Goal: Find specific page/section: Find specific page/section

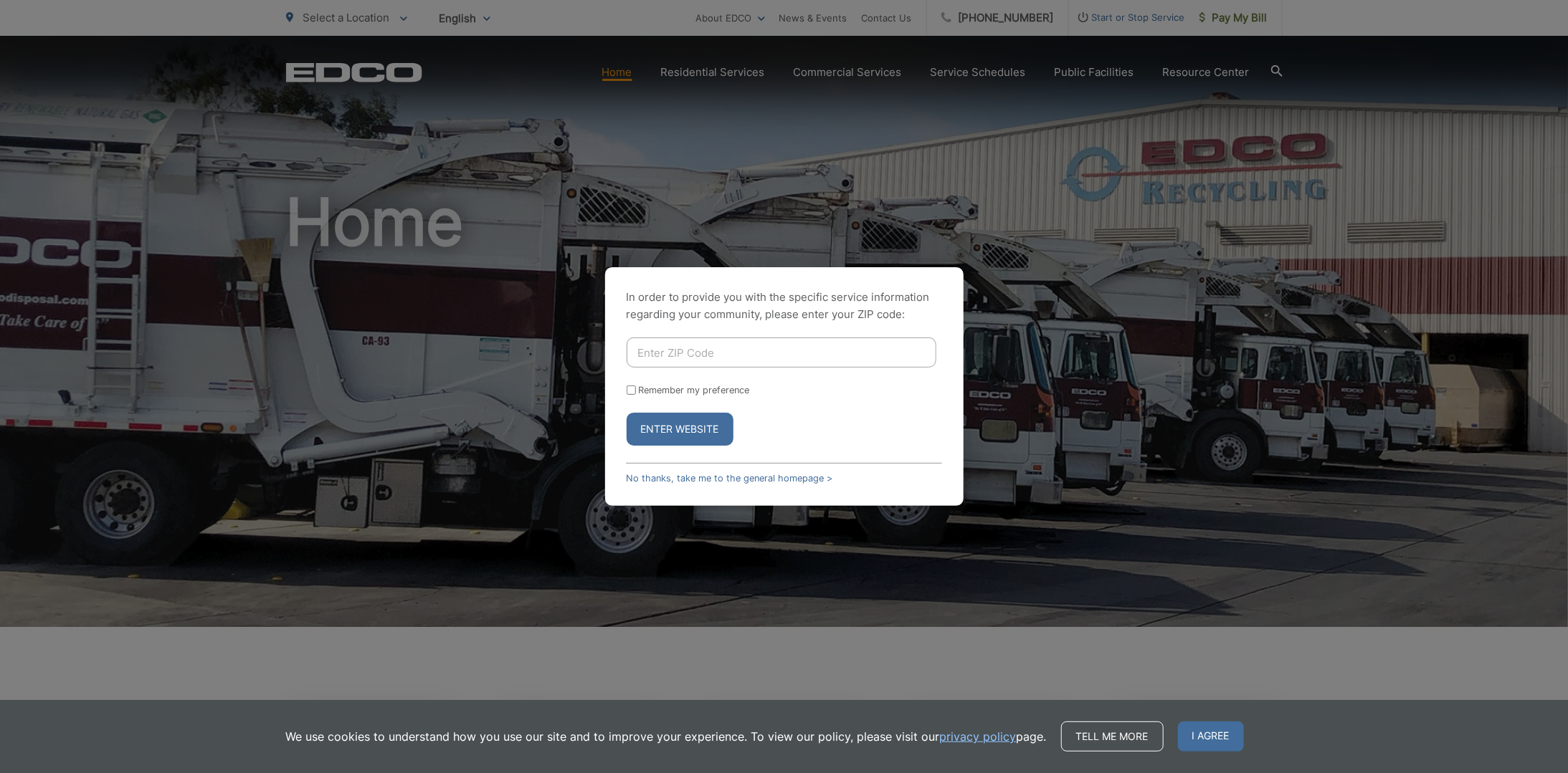
click at [692, 426] on button "Enter Website" at bounding box center [680, 429] width 107 height 33
click at [685, 424] on button "Enter Website" at bounding box center [680, 429] width 107 height 33
click at [1150, 479] on div "In order to provide you with the specific service information regarding your co…" at bounding box center [784, 386] width 1568 height 773
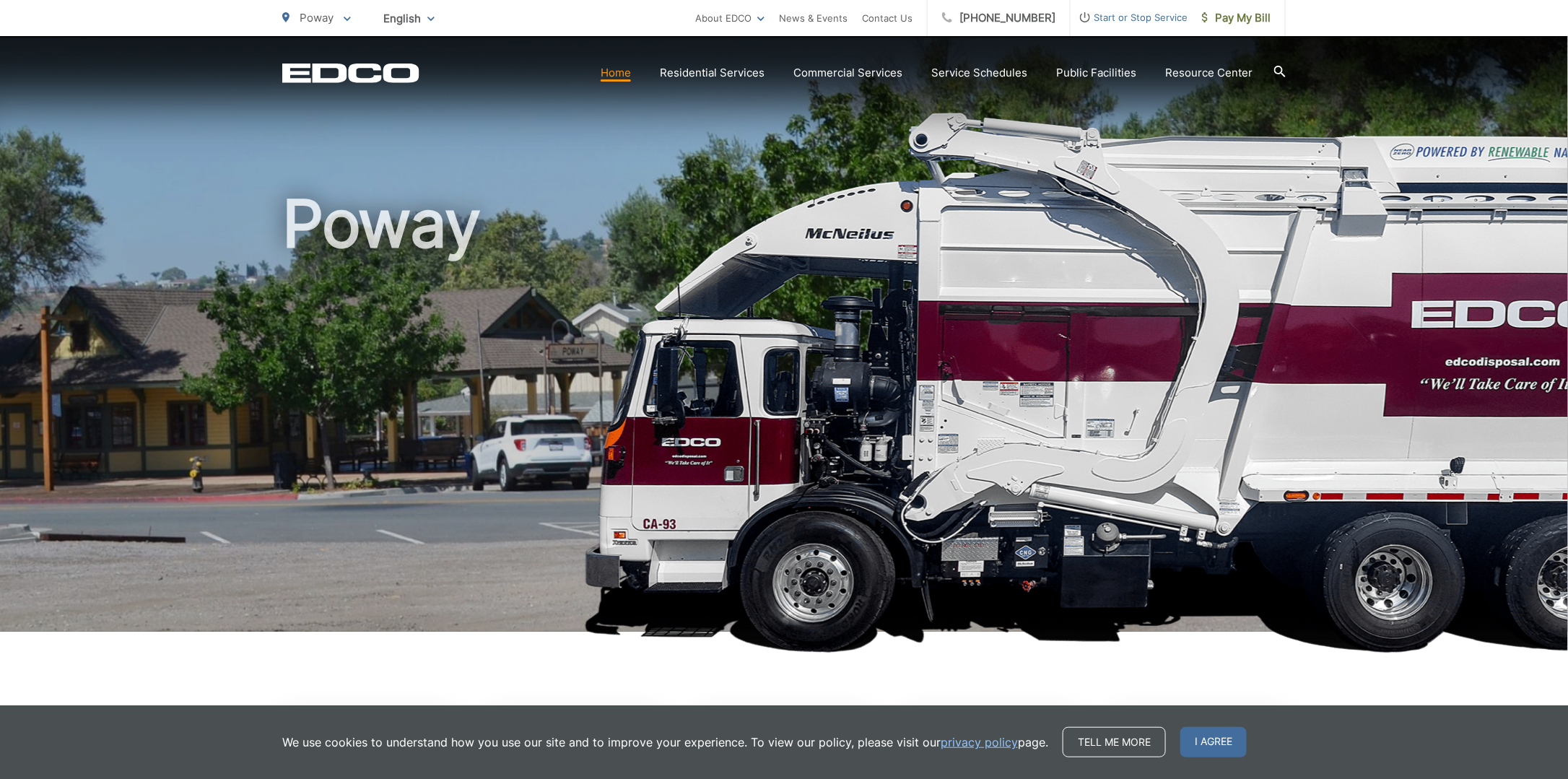
click at [360, 70] on icon "EDCO Logo" at bounding box center [350, 73] width 137 height 20
click at [1212, 742] on span "I agree" at bounding box center [1214, 742] width 67 height 31
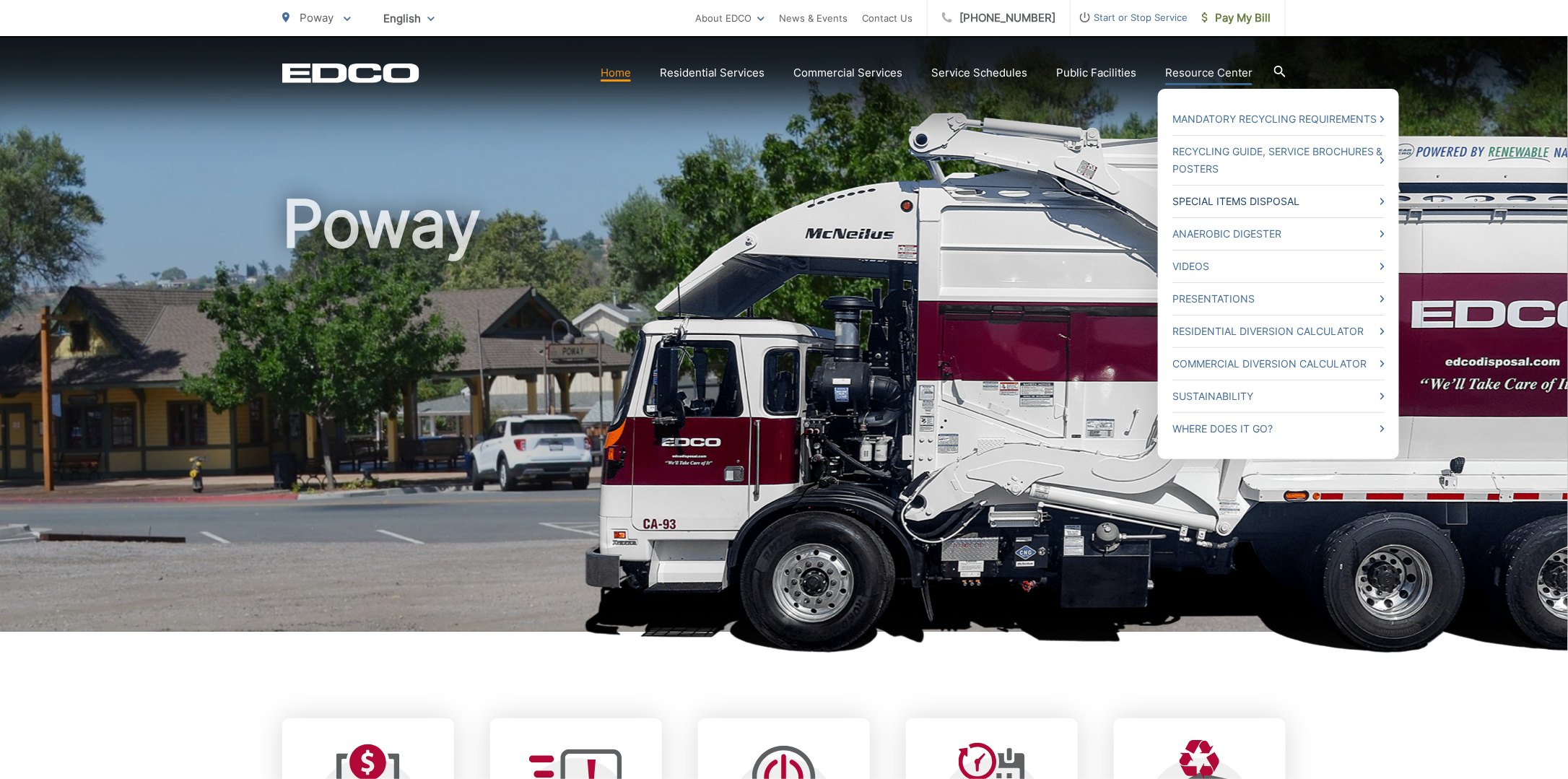
click at [1260, 199] on link "Special Items Disposal" at bounding box center [1278, 201] width 212 height 18
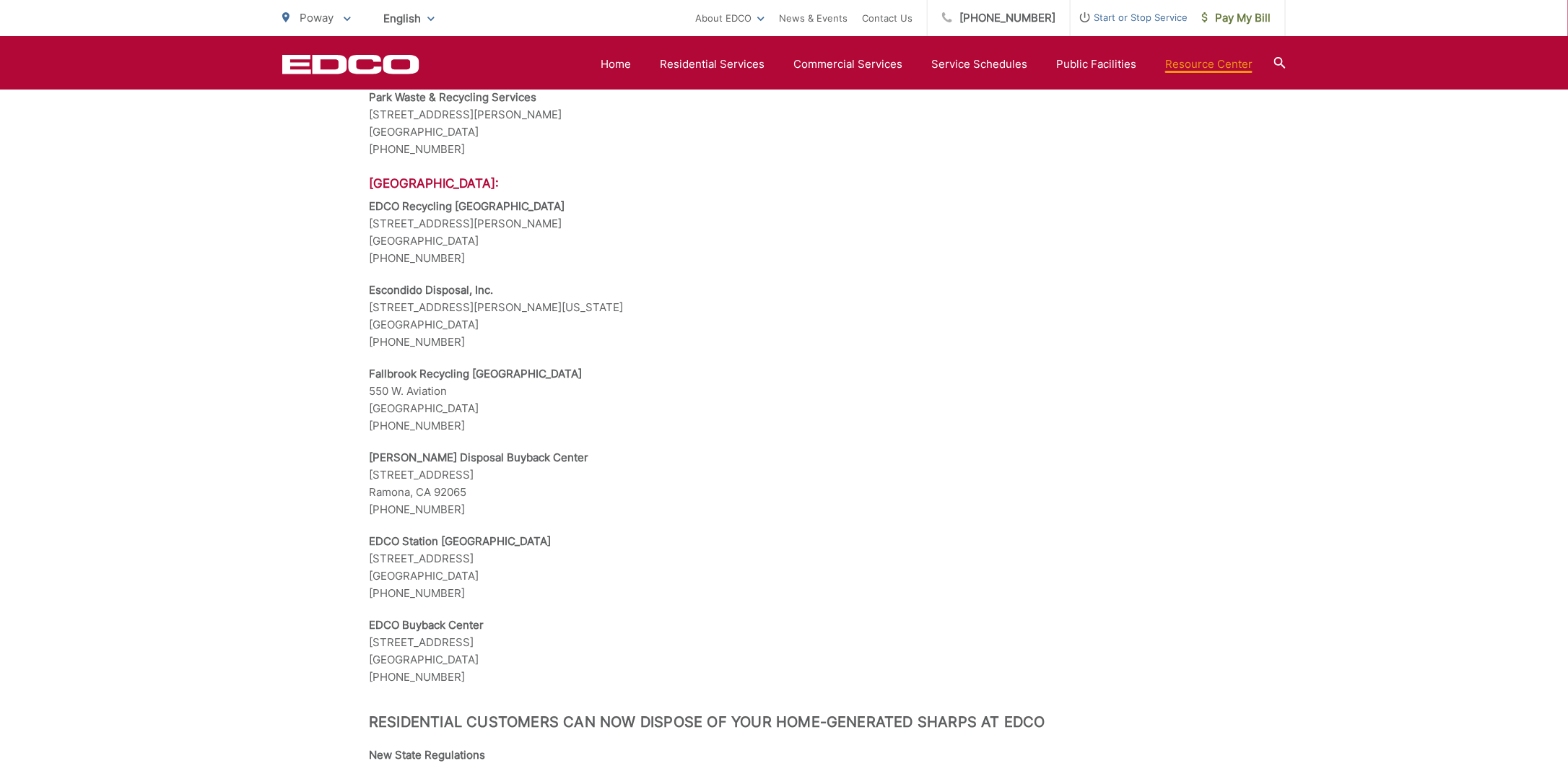
scroll to position [1661, 0]
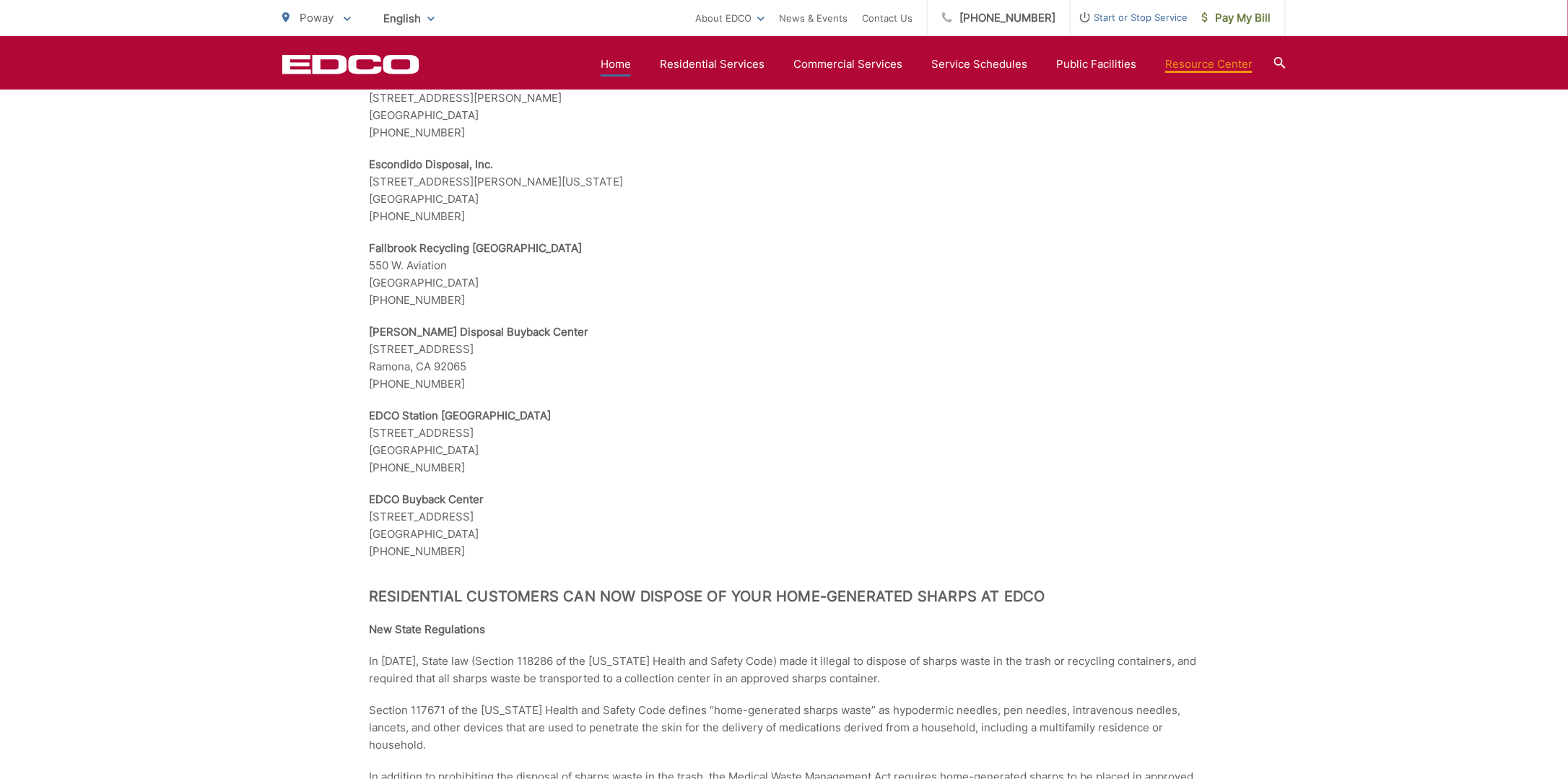
click at [629, 64] on link "Home" at bounding box center [616, 64] width 31 height 18
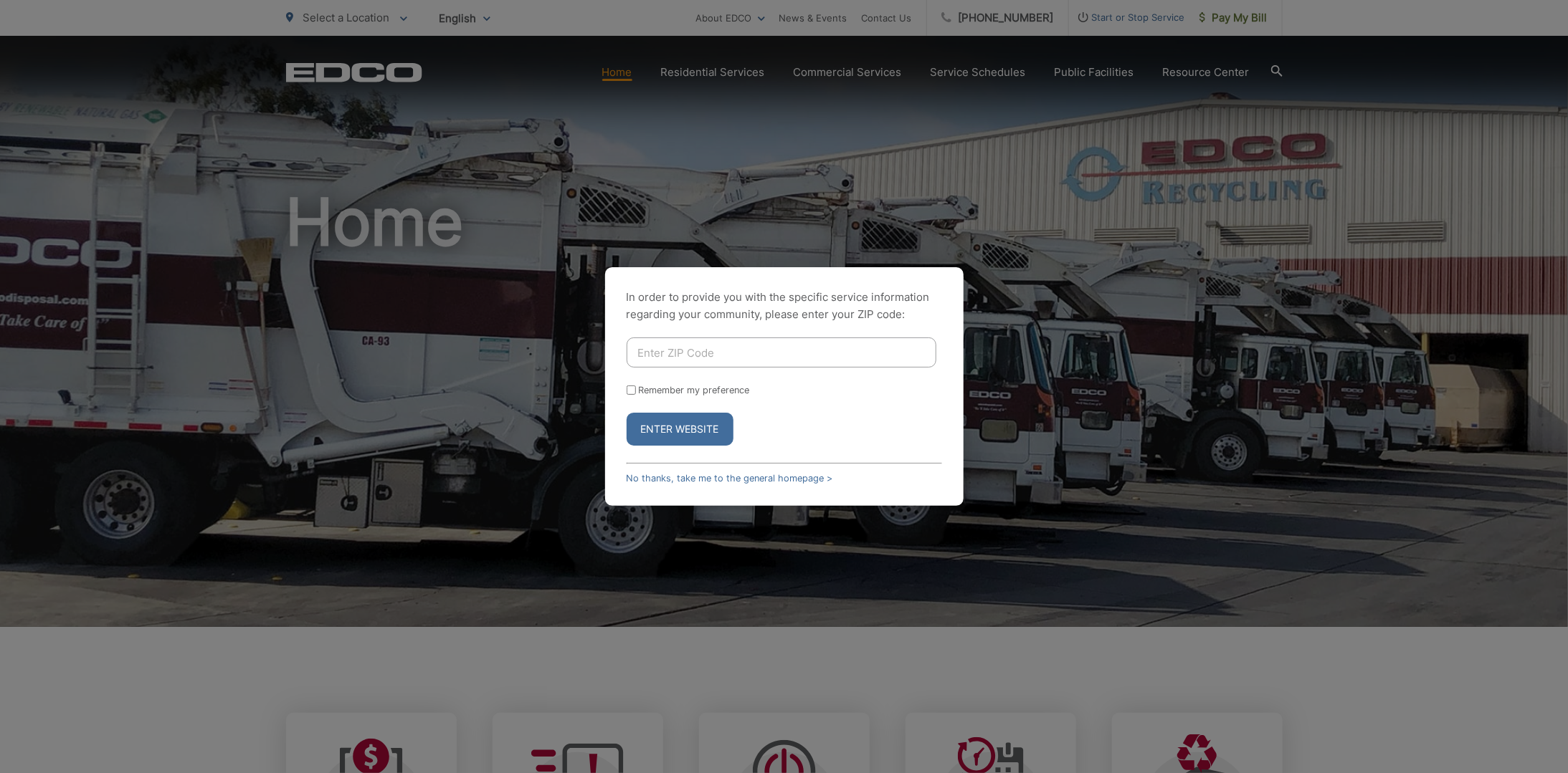
click at [1074, 423] on div "In order to provide you with the specific service information regarding your co…" at bounding box center [784, 386] width 1568 height 773
click at [700, 431] on button "Enter Website" at bounding box center [680, 429] width 107 height 33
click at [671, 428] on button "Enter Website" at bounding box center [680, 429] width 107 height 33
click at [681, 429] on button "Enter Website" at bounding box center [680, 429] width 107 height 33
click at [726, 476] on link "No thanks, take me to the general homepage >" at bounding box center [730, 478] width 207 height 11
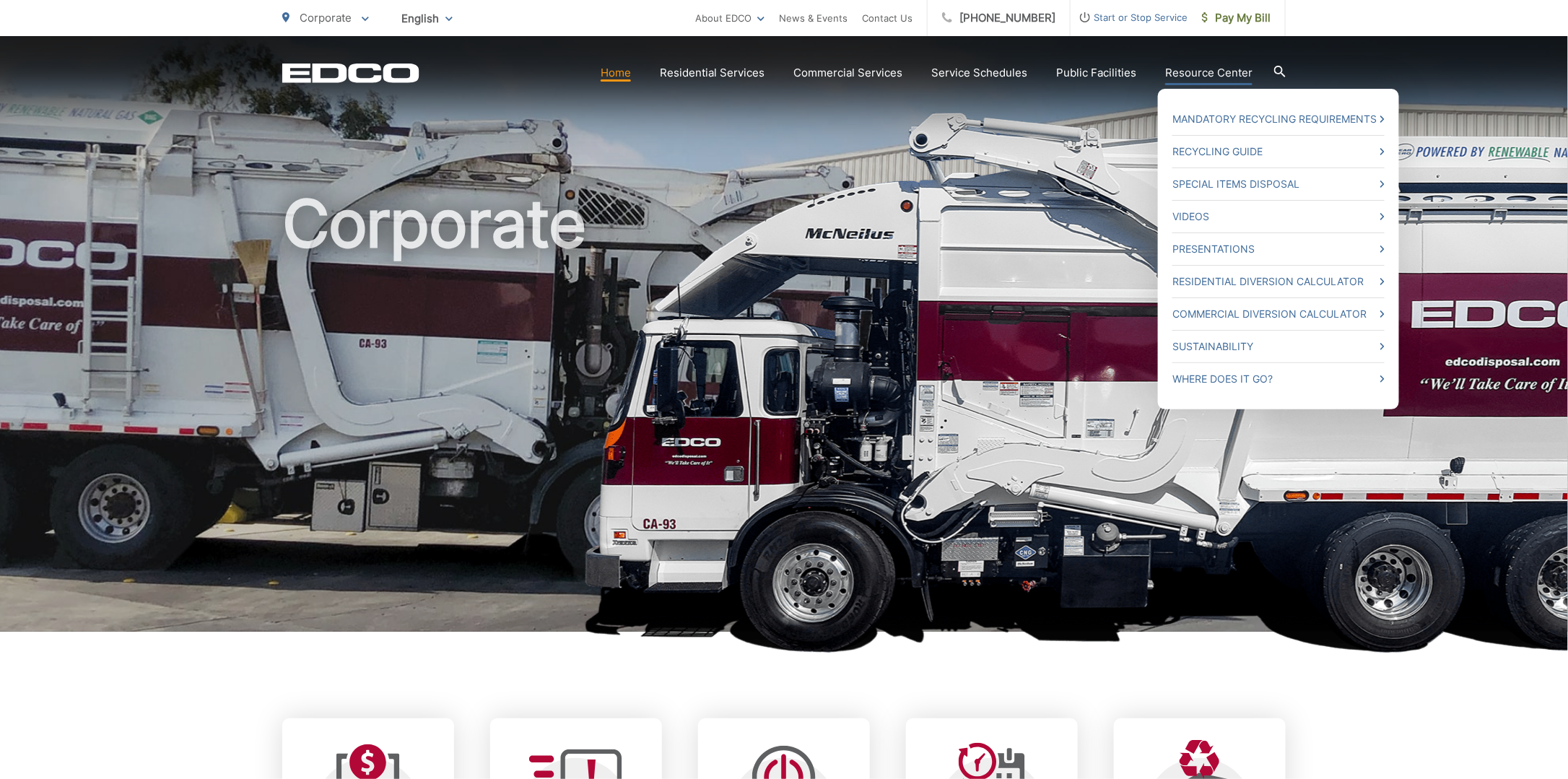
click at [1390, 183] on ul "Mandatory Recycling Requirements Recycling Guide Special Items Disposal Videos …" at bounding box center [1279, 249] width 241 height 321
click at [1384, 186] on icon at bounding box center [1383, 184] width 5 height 7
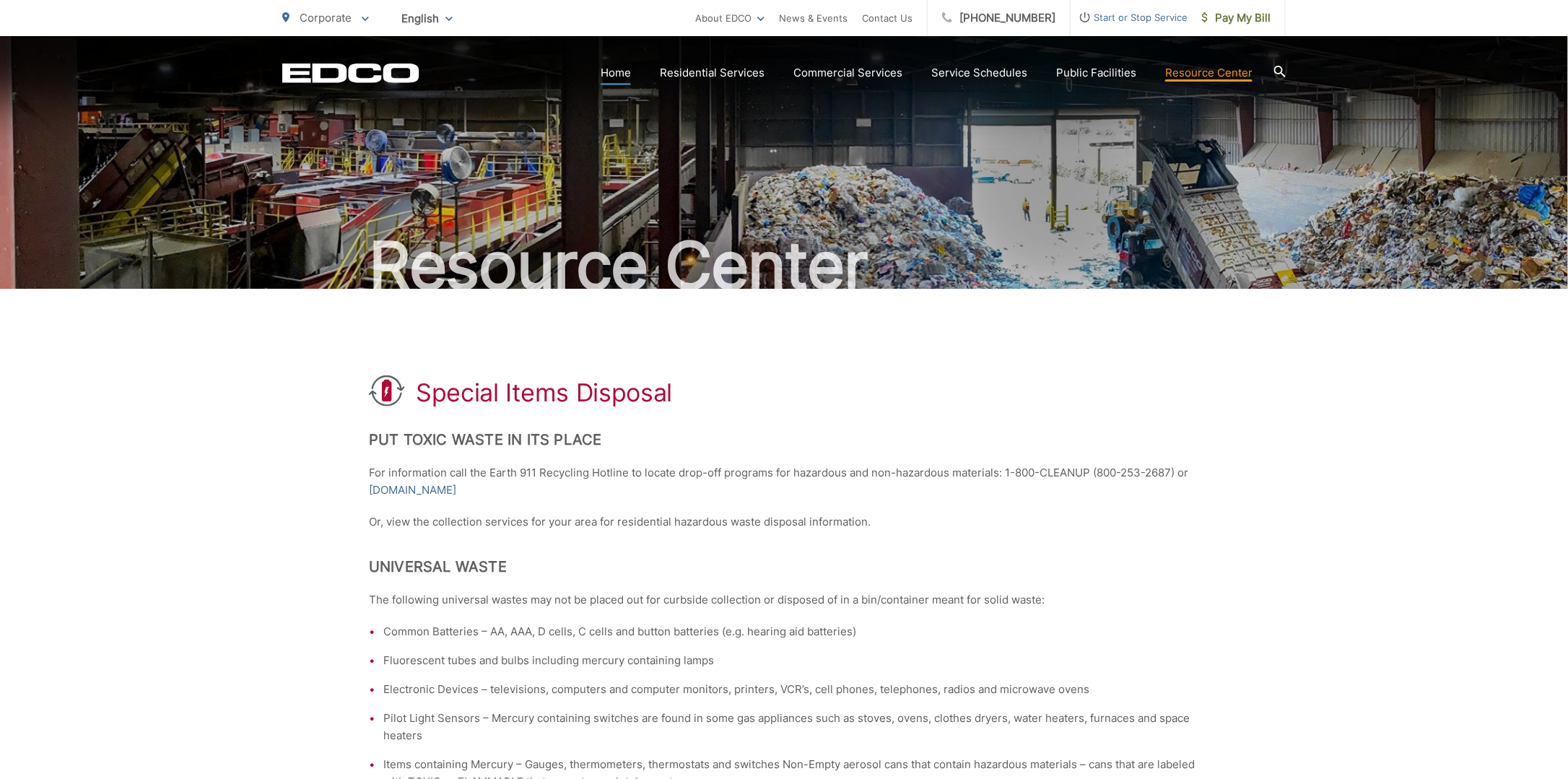
click at [611, 75] on link "Home" at bounding box center [616, 73] width 31 height 18
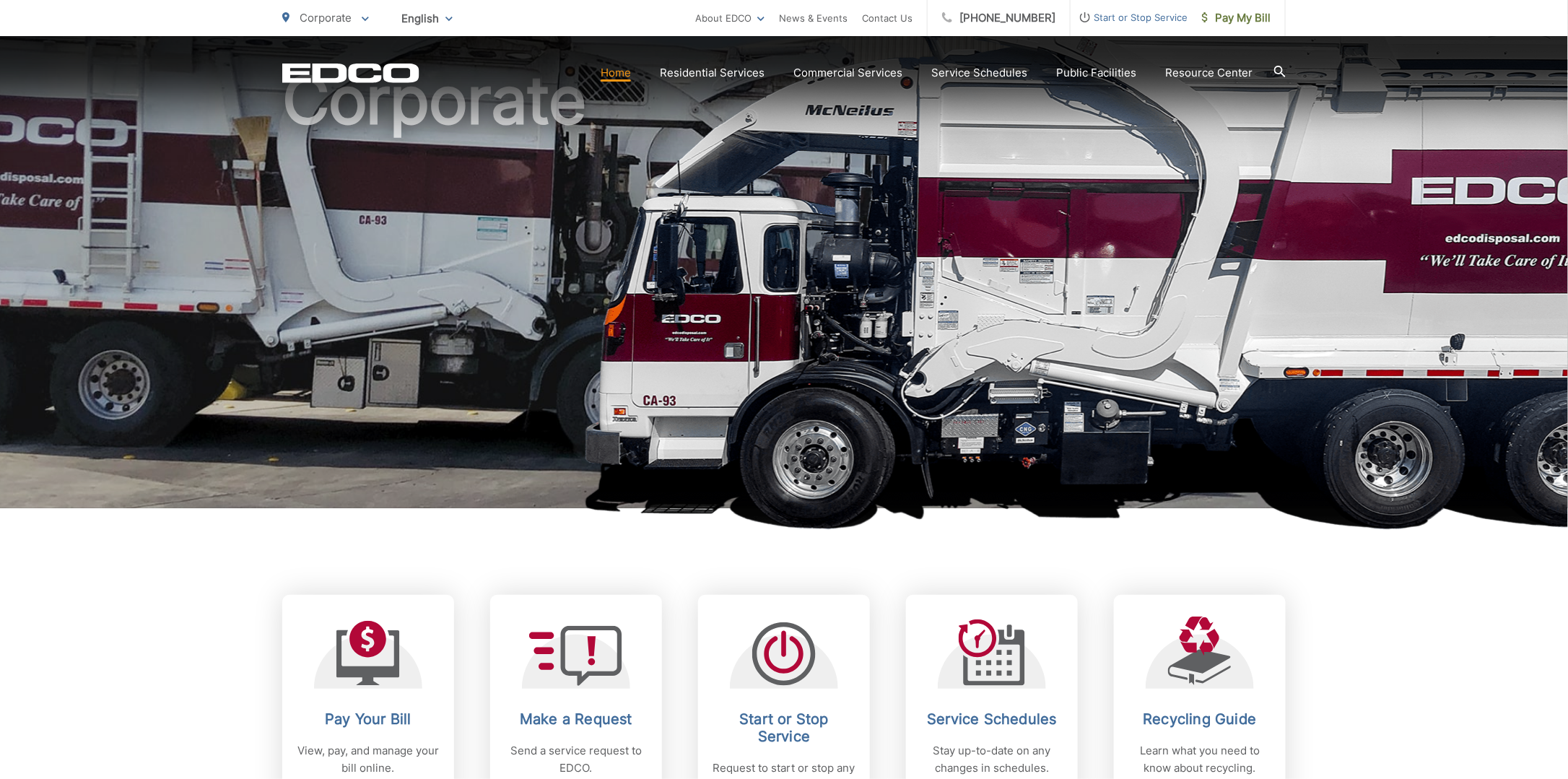
scroll to position [145, 0]
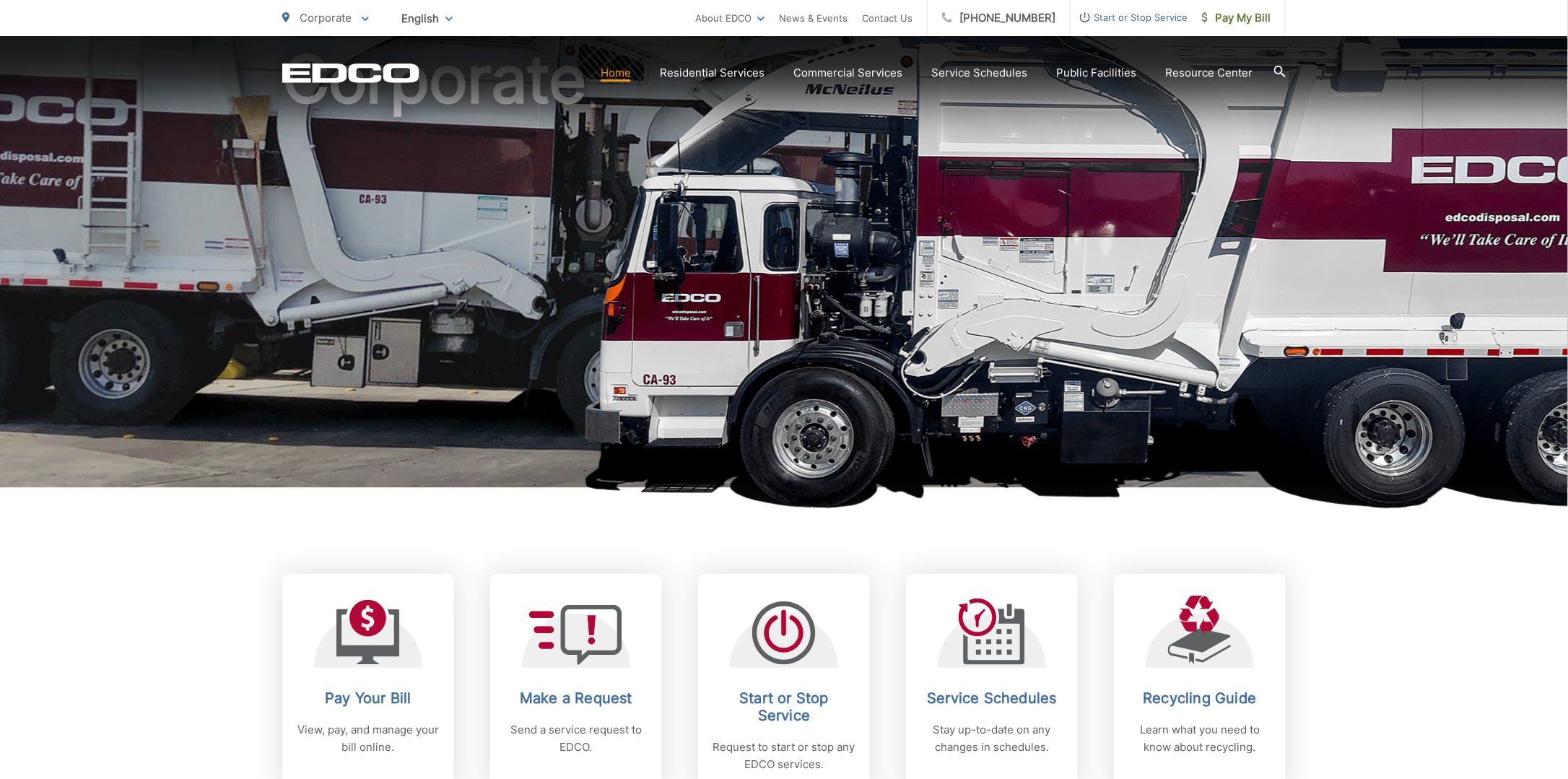
click at [1280, 71] on icon at bounding box center [1280, 71] width 11 height 11
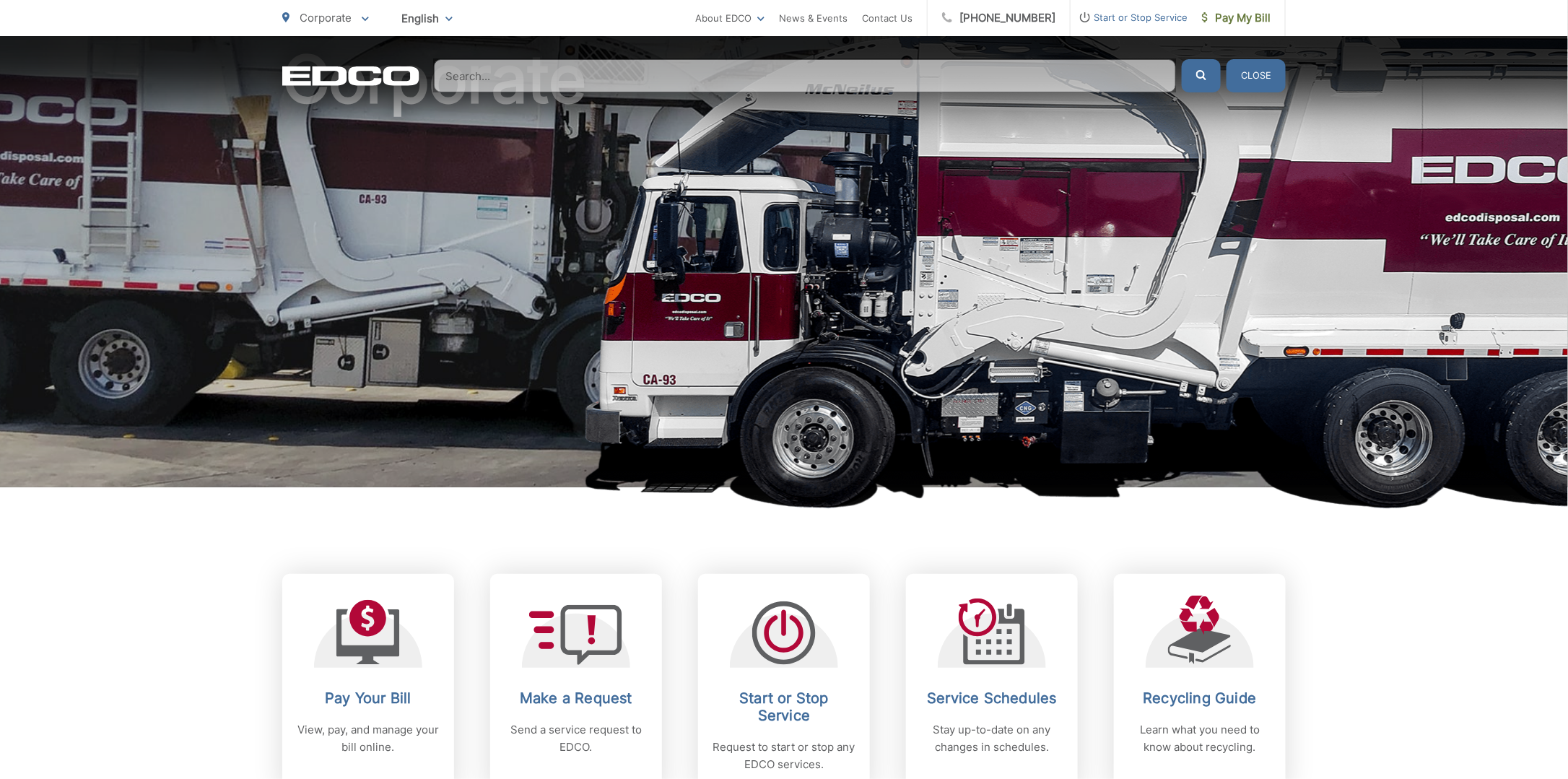
click at [618, 80] on input "Search" at bounding box center [805, 75] width 742 height 33
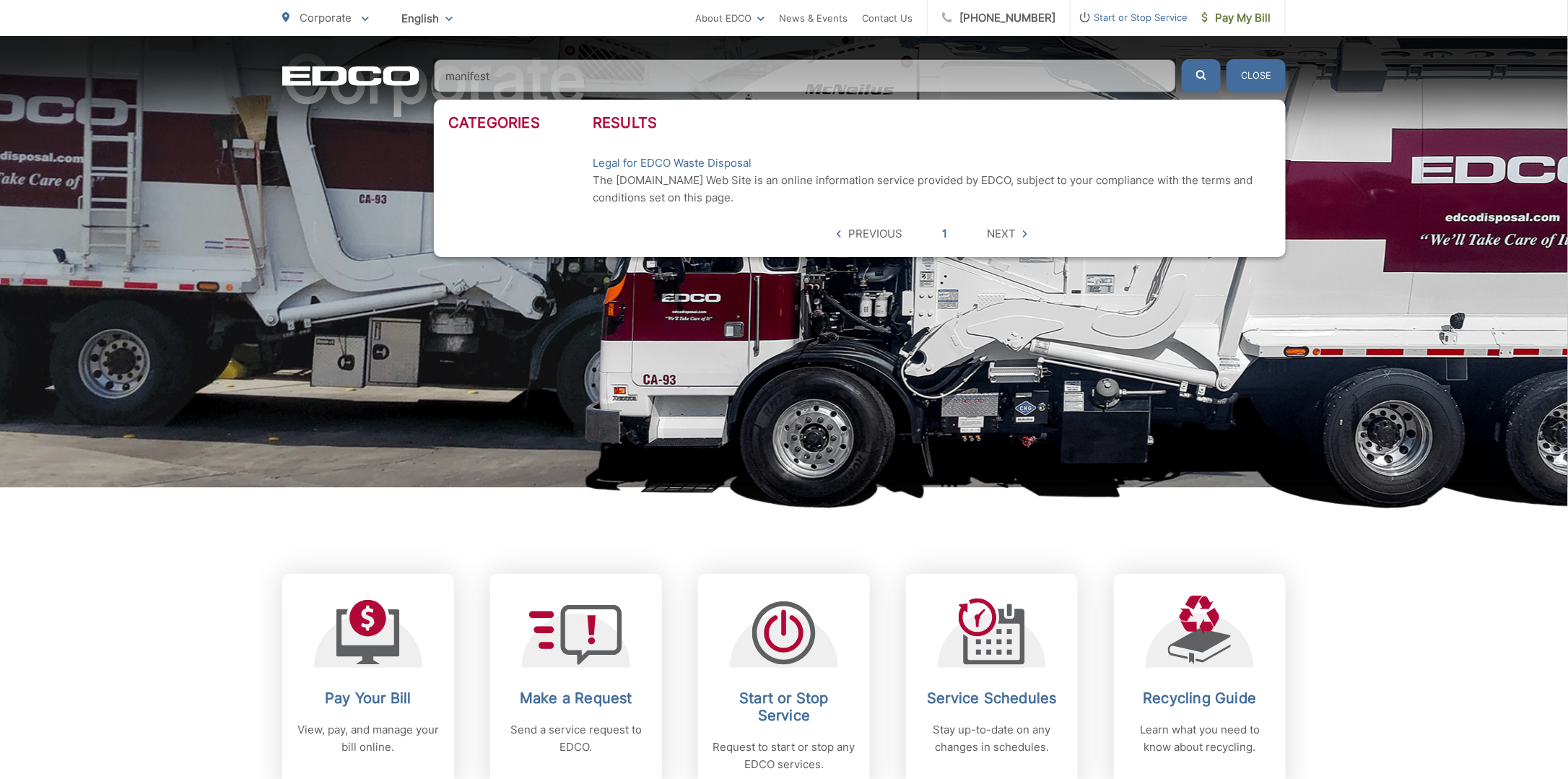
click at [1182, 59] on button "submit" at bounding box center [1201, 75] width 39 height 33
click at [1251, 72] on button "Close" at bounding box center [1256, 75] width 59 height 33
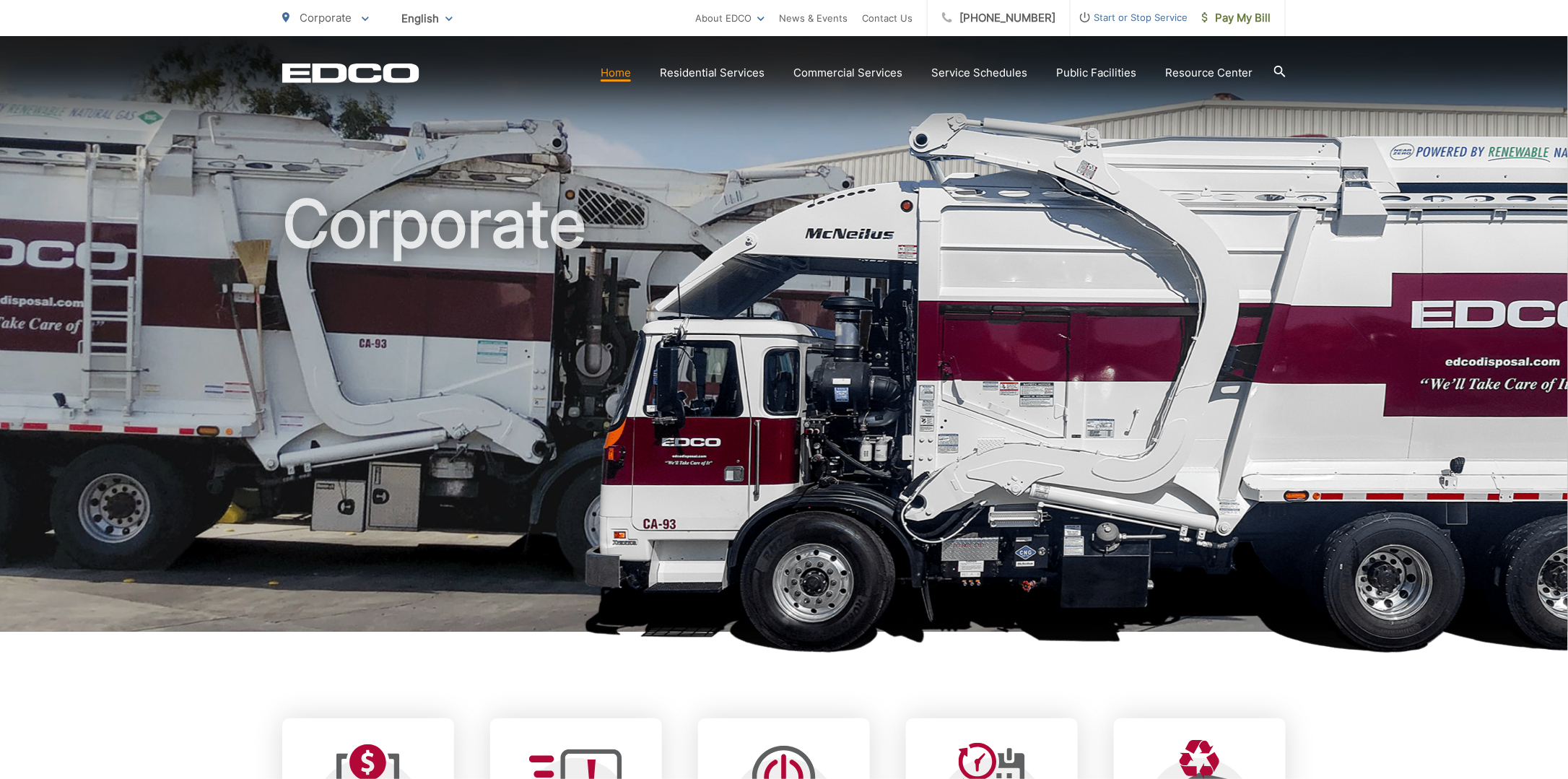
scroll to position [0, 0]
click at [1282, 77] on div at bounding box center [1280, 73] width 11 height 15
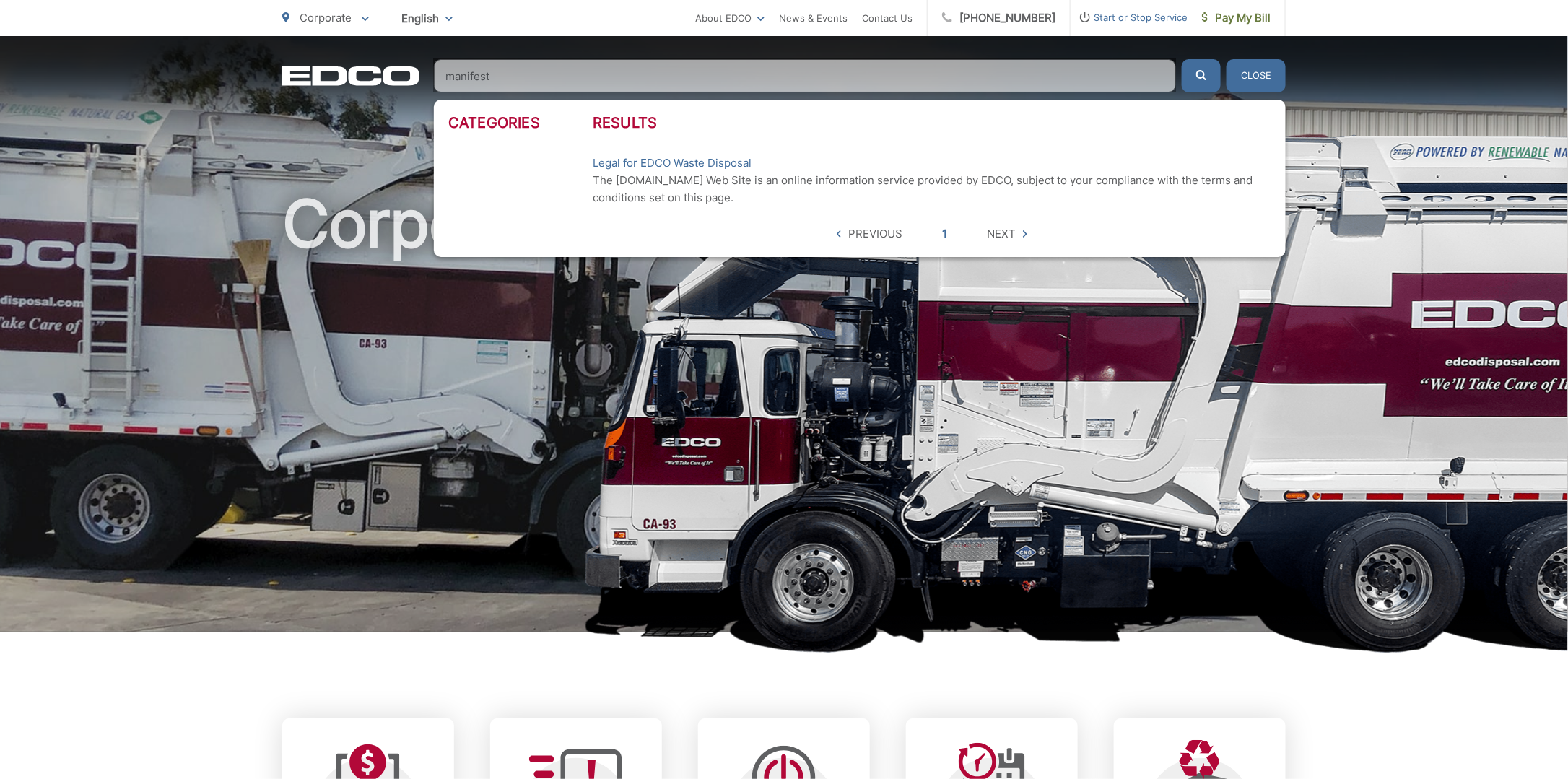
click at [602, 82] on input "manifest" at bounding box center [805, 75] width 742 height 33
drag, startPoint x: 504, startPoint y: 78, endPoint x: 429, endPoint y: 73, distance: 75.2
click at [429, 73] on section "Home Residential Services Curbside Pickup Trash Dumpster Service Temporary Dump…" at bounding box center [852, 75] width 866 height 33
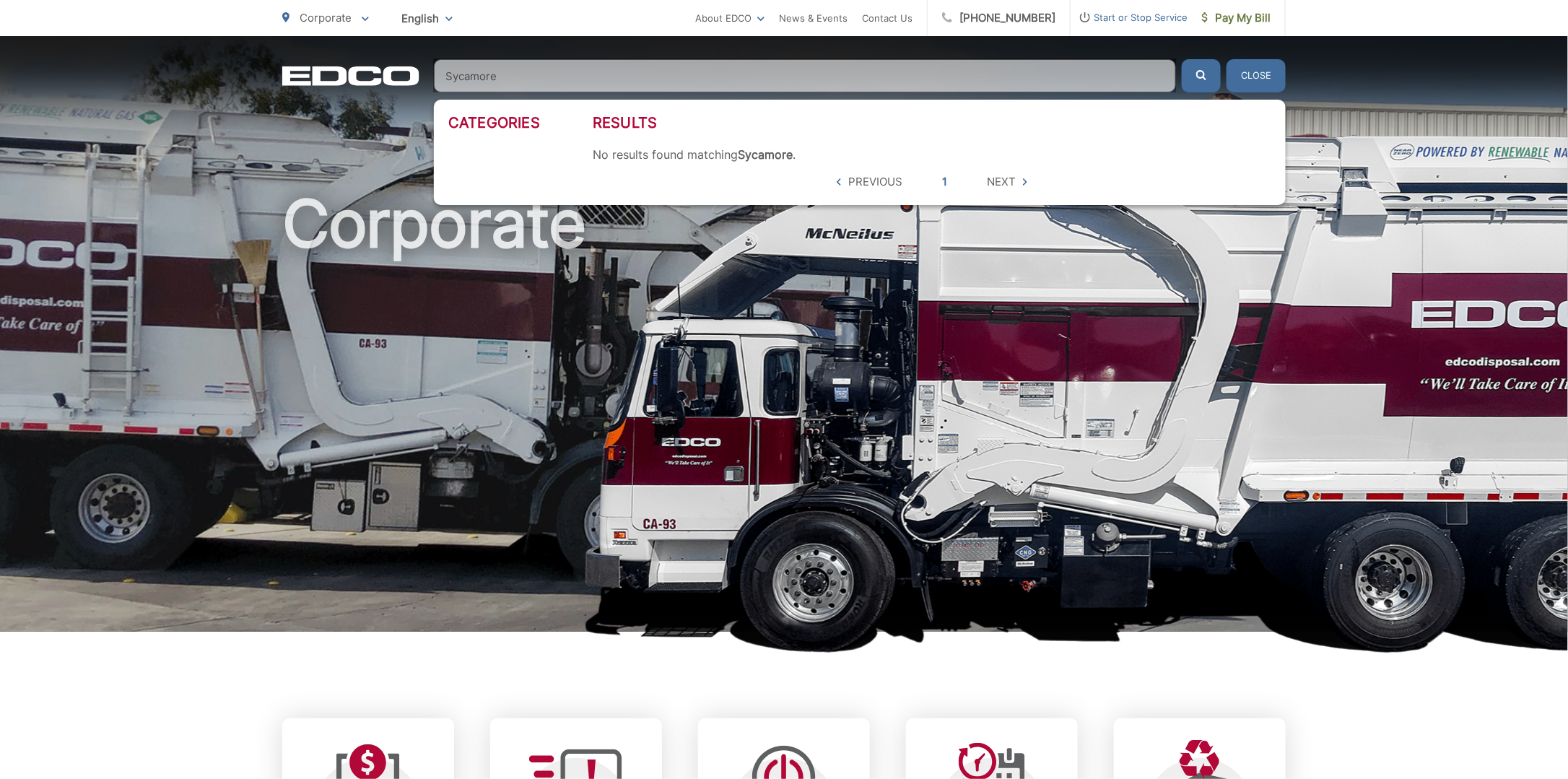
type input "Sycamore"
click at [1182, 59] on button "submit" at bounding box center [1201, 75] width 39 height 33
click at [541, 81] on input "Sycamore" at bounding box center [805, 75] width 742 height 33
drag, startPoint x: 519, startPoint y: 80, endPoint x: 423, endPoint y: 77, distance: 96.0
click at [423, 77] on section "Home Residential Services Curbside Pickup Trash Dumpster Service Temporary Dump…" at bounding box center [852, 75] width 866 height 33
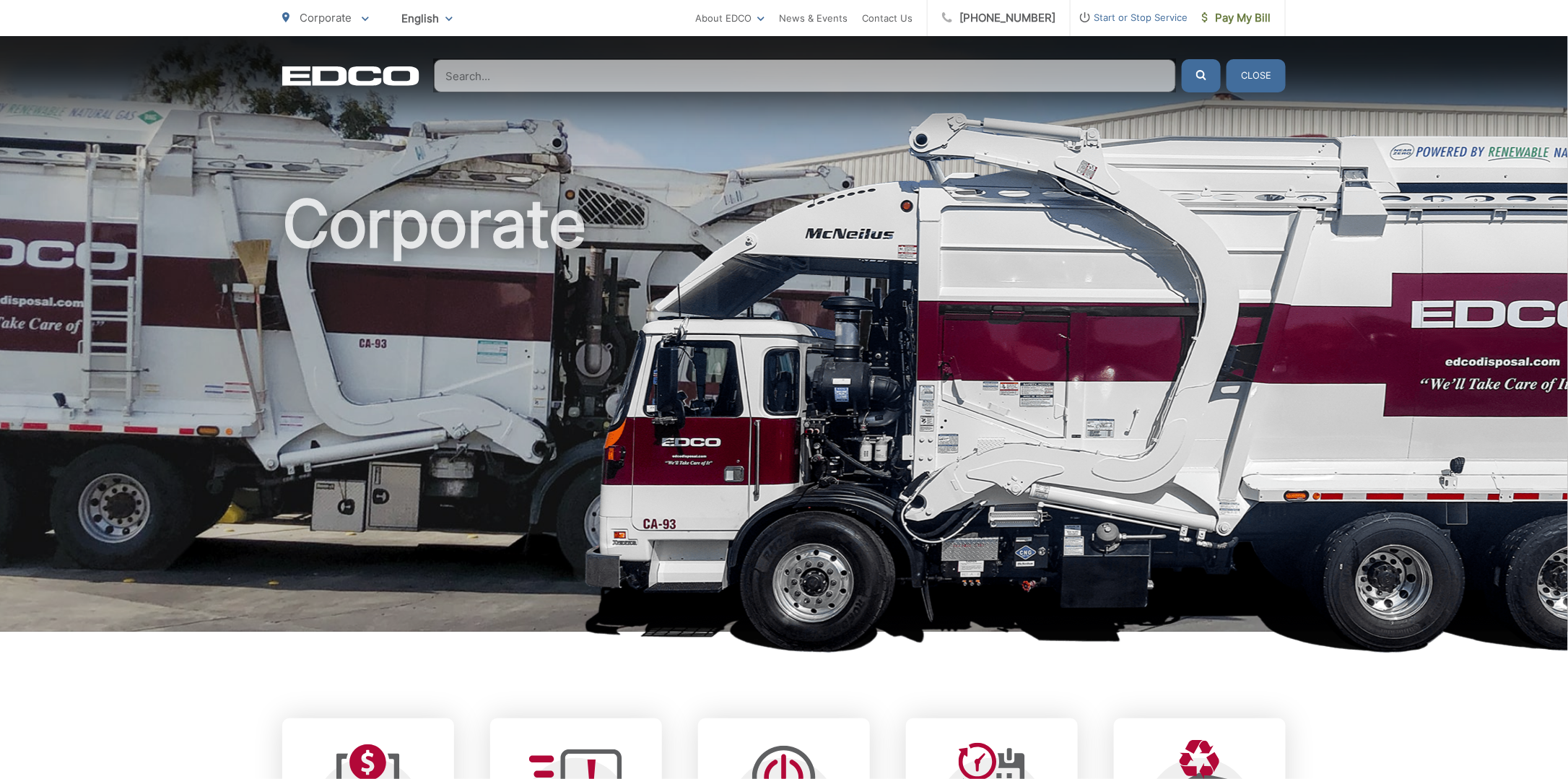
click at [1270, 80] on button "Close" at bounding box center [1256, 75] width 59 height 33
